Goal: Task Accomplishment & Management: Use online tool/utility

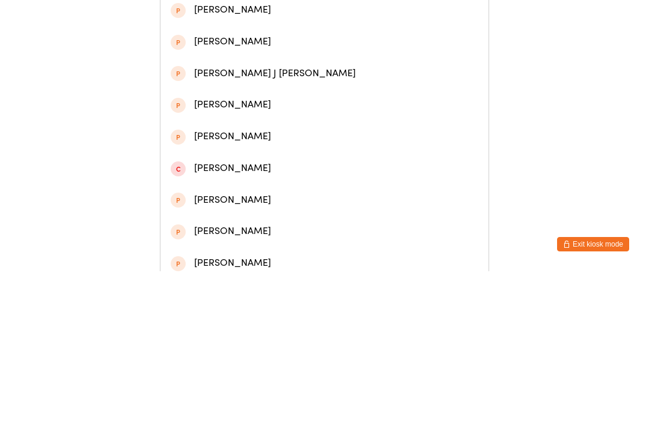
type input "[PERSON_NAME]"
click at [312, 64] on div "[PERSON_NAME]" at bounding box center [324, 56] width 307 height 16
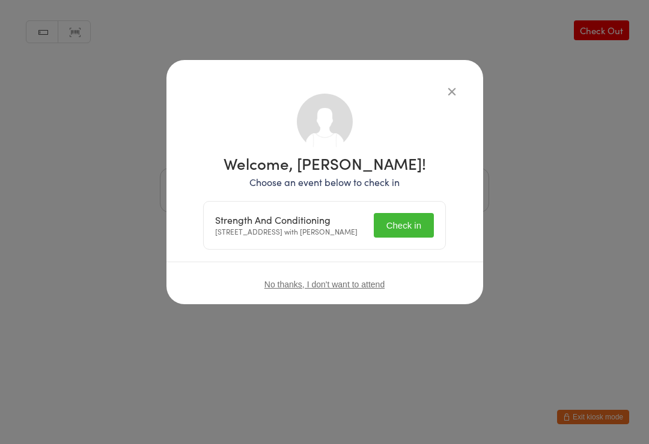
click at [393, 220] on button "Check in" at bounding box center [404, 225] width 60 height 25
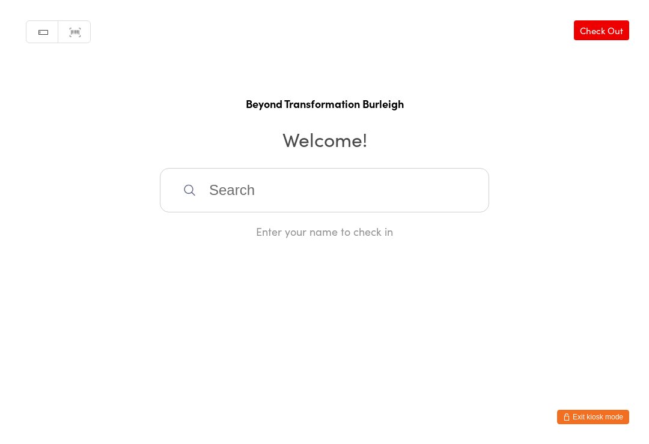
click at [337, 192] on input "search" at bounding box center [324, 190] width 329 height 44
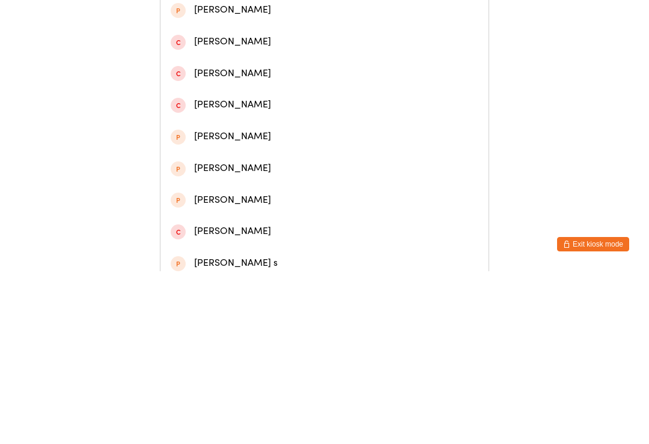
type input "[PERSON_NAME]"
click at [258, 88] on div "[PERSON_NAME]" at bounding box center [324, 88] width 307 height 16
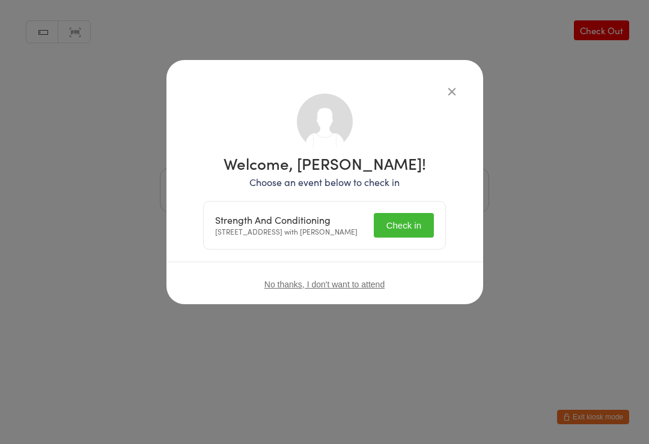
click at [400, 232] on button "Check in" at bounding box center [404, 225] width 60 height 25
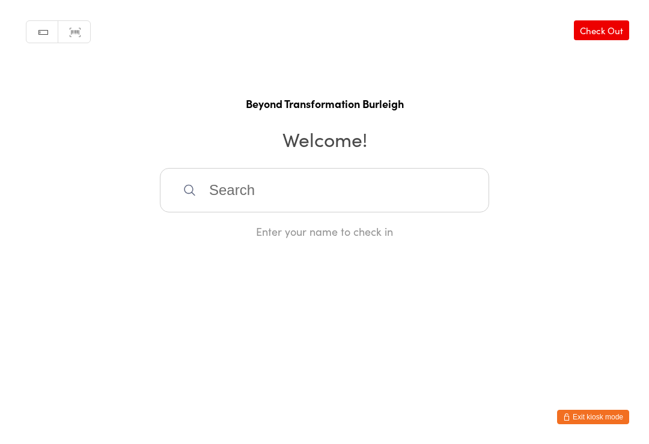
click at [236, 189] on input "search" at bounding box center [324, 190] width 329 height 44
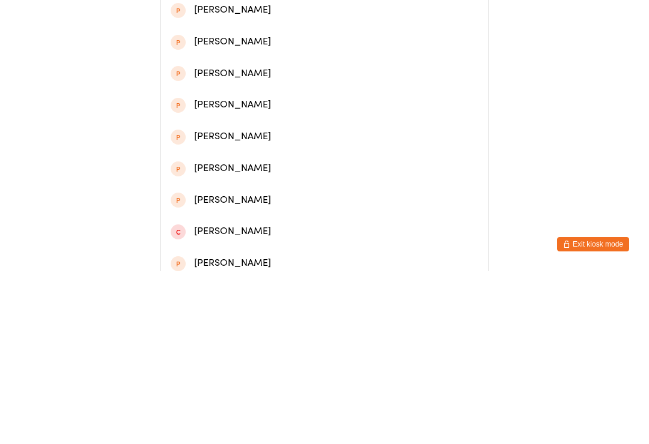
type input "[PERSON_NAME]"
click at [210, 159] on div "[PERSON_NAME]" at bounding box center [324, 151] width 307 height 16
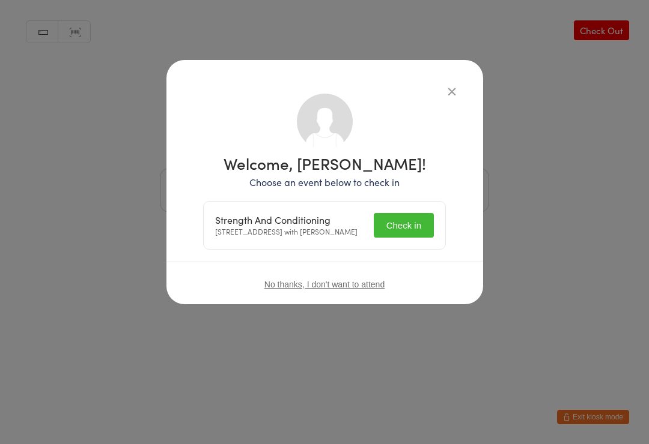
click at [410, 226] on button "Check in" at bounding box center [404, 225] width 60 height 25
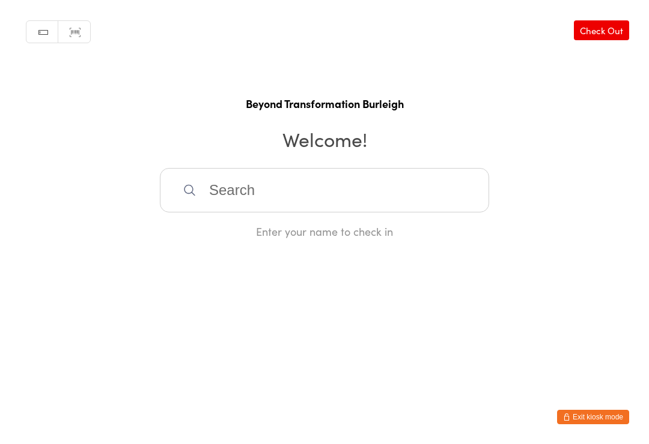
click at [268, 201] on input "search" at bounding box center [324, 190] width 329 height 44
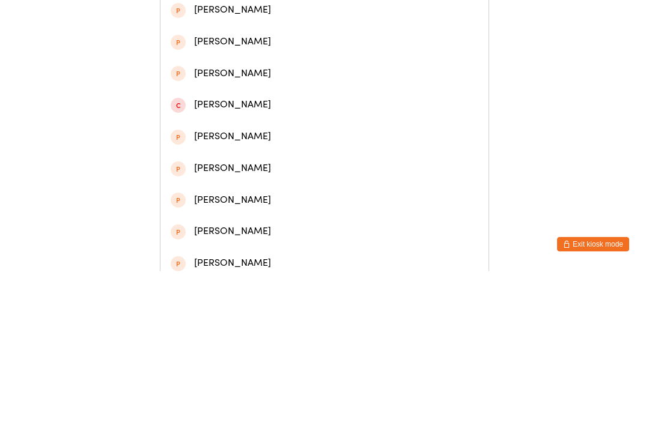
type input "[PERSON_NAME]"
click at [285, 63] on div "[PERSON_NAME]" at bounding box center [324, 56] width 307 height 16
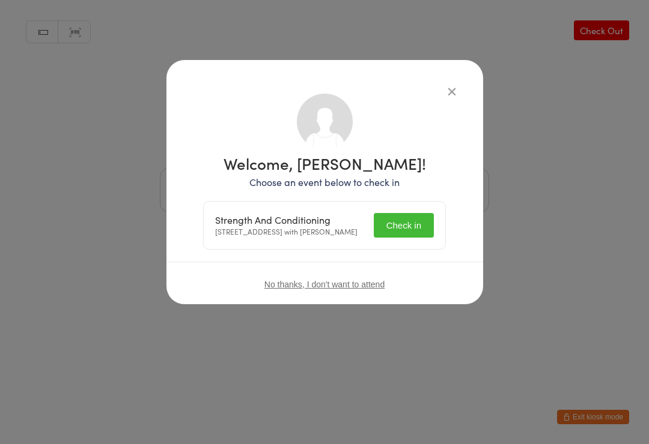
click at [405, 220] on button "Check in" at bounding box center [404, 225] width 60 height 25
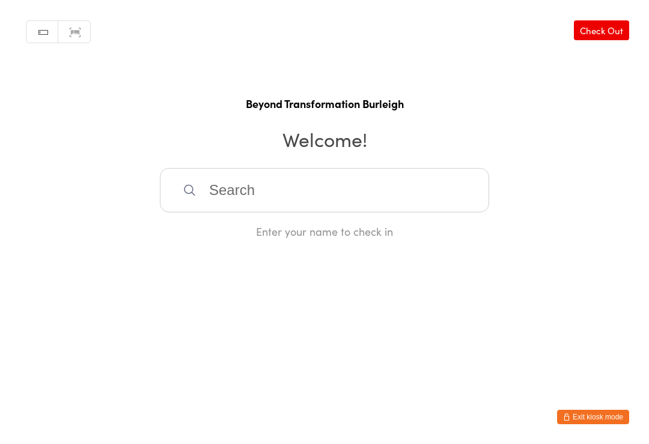
click at [382, 192] on input "search" at bounding box center [324, 190] width 329 height 44
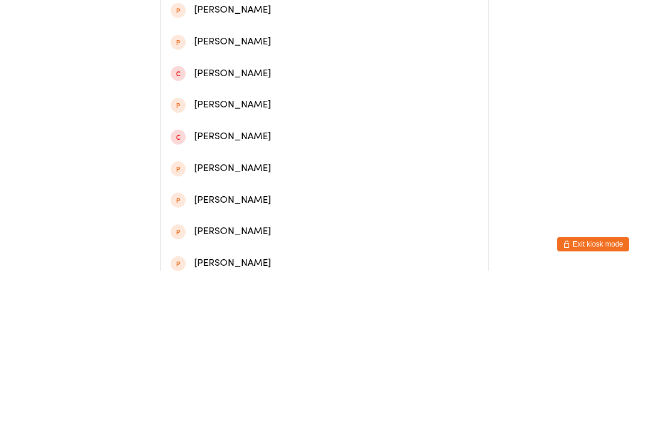
type input "[PERSON_NAME]"
click at [313, 50] on div "[PERSON_NAME]" at bounding box center [324, 56] width 328 height 32
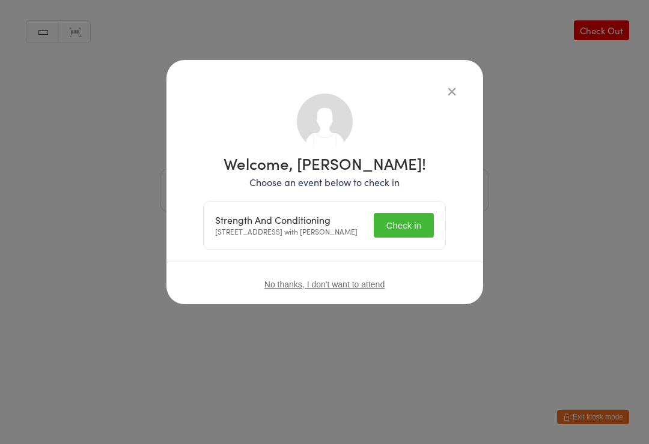
click at [410, 232] on button "Check in" at bounding box center [404, 225] width 60 height 25
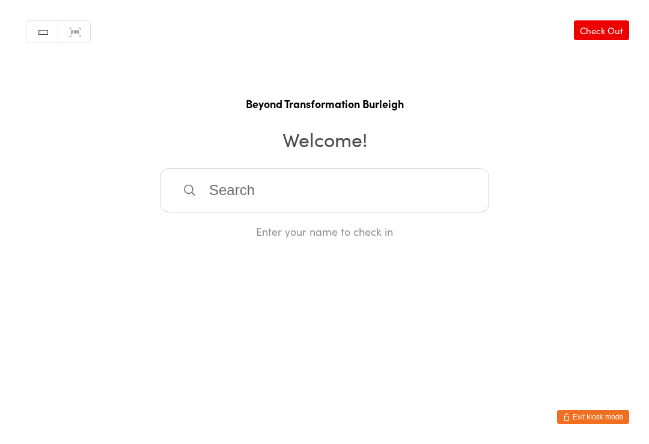
click at [262, 198] on input "search" at bounding box center [324, 190] width 329 height 44
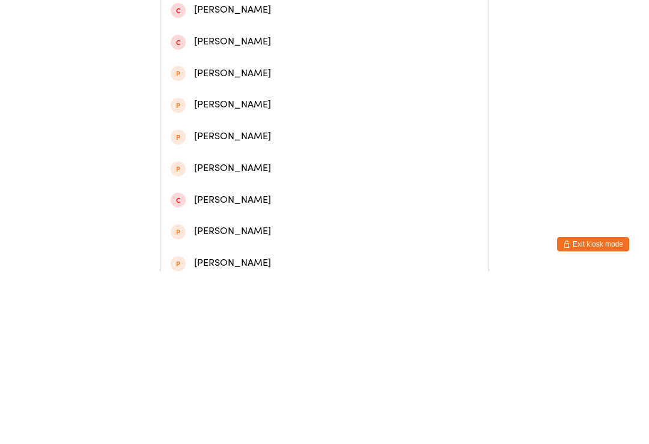
type input "[PERSON_NAME]"
click at [289, 63] on div "[PERSON_NAME]" at bounding box center [324, 56] width 307 height 16
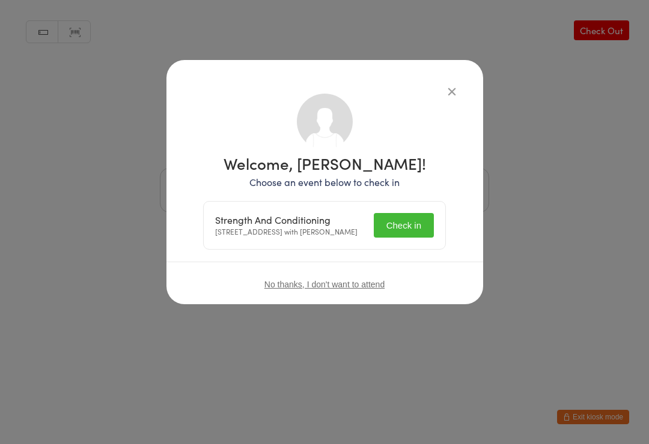
click at [408, 220] on button "Check in" at bounding box center [404, 225] width 60 height 25
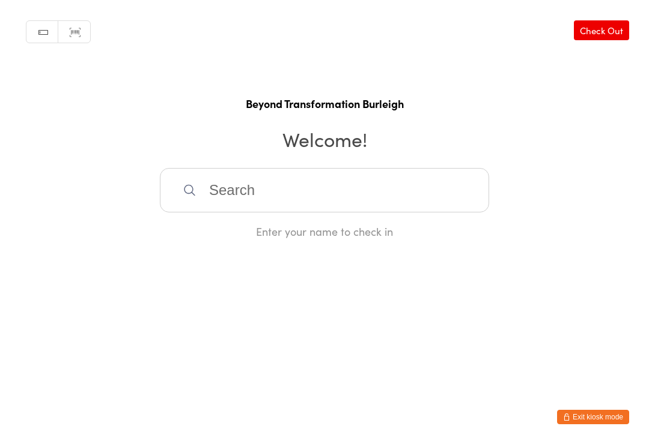
click at [225, 193] on input "search" at bounding box center [324, 190] width 329 height 44
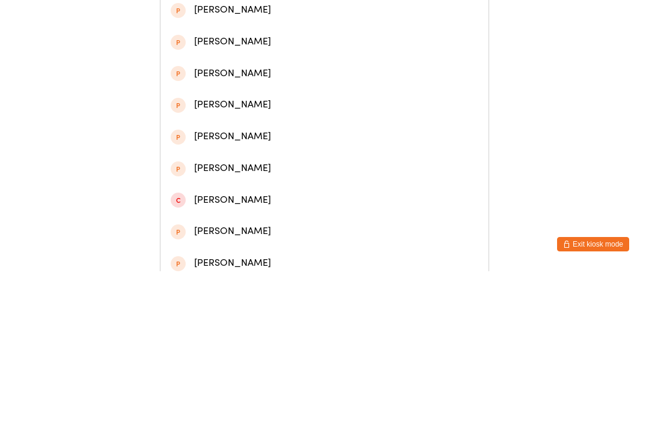
type input "[PERSON_NAME]"
click at [226, 92] on div "[PERSON_NAME] Tree" at bounding box center [324, 88] width 307 height 16
